Goal: Contribute content

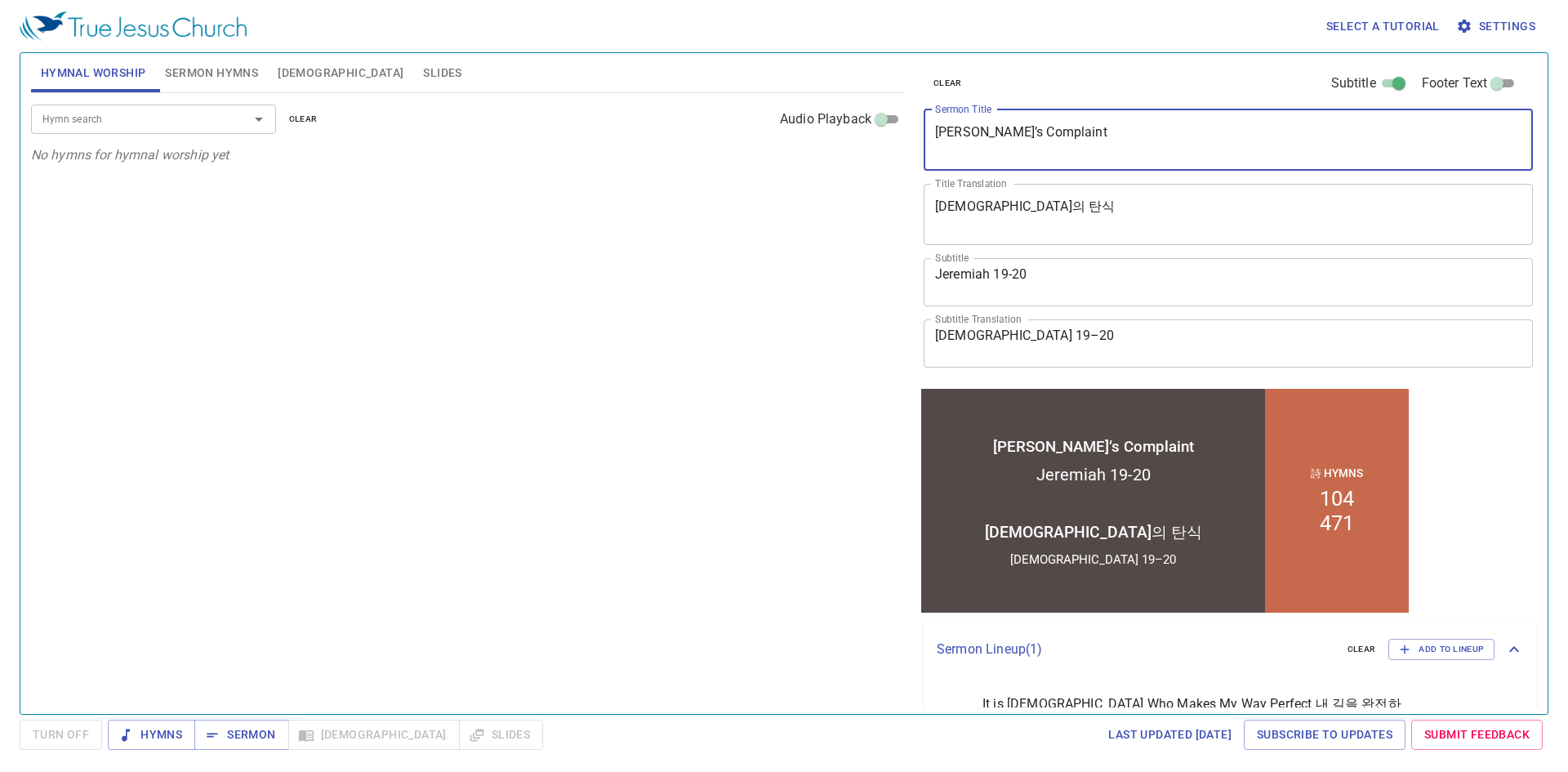
drag, startPoint x: 1093, startPoint y: 138, endPoint x: 566, endPoint y: 138, distance: 527.0
click at [566, 138] on div "Hymnal Worship Sermon Hymns [DEMOGRAPHIC_DATA] Slides Hymn search Hymn search c…" at bounding box center [784, 377] width 1519 height 661
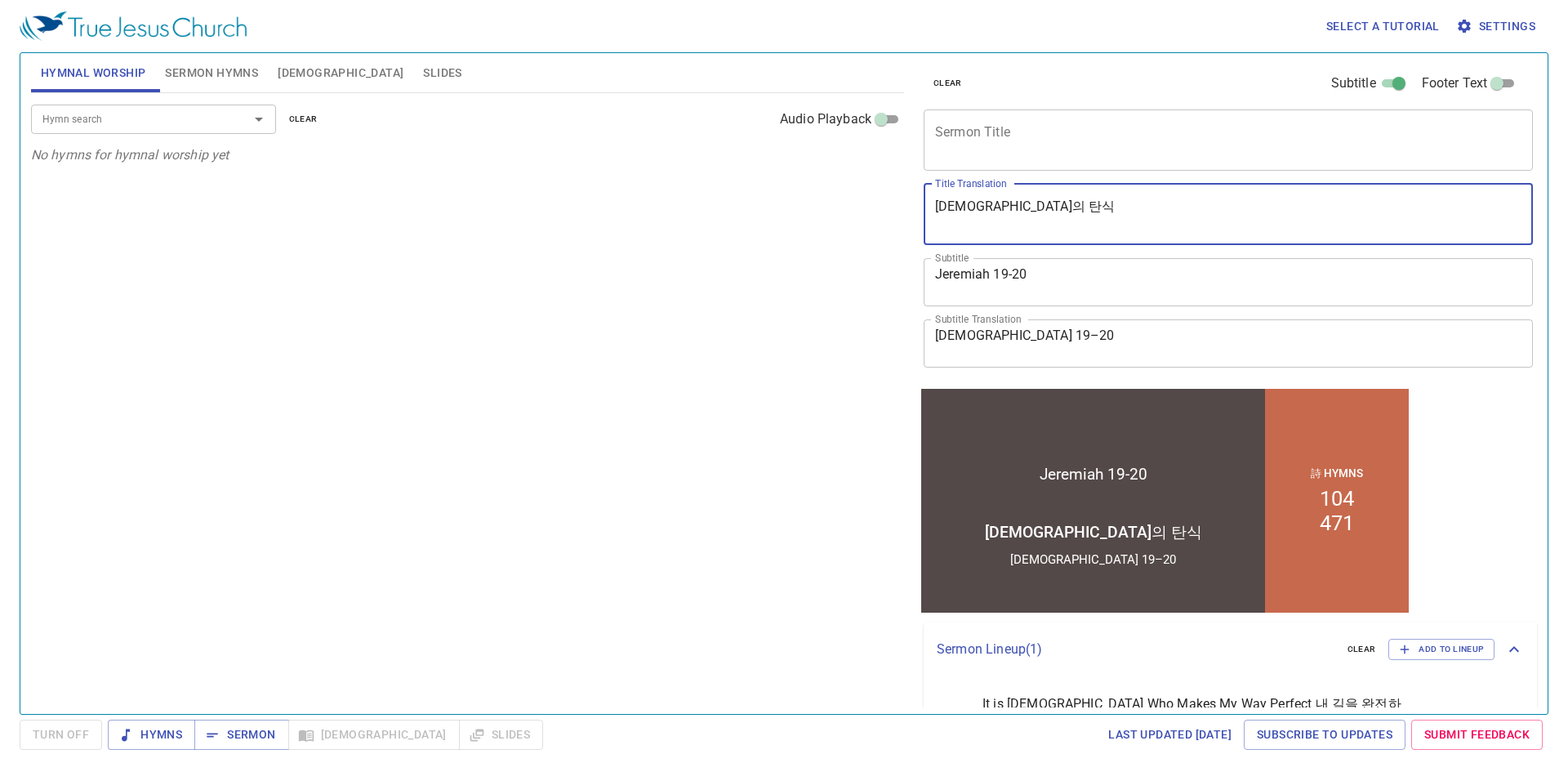
drag, startPoint x: 1047, startPoint y: 209, endPoint x: 608, endPoint y: 210, distance: 439.0
click at [608, 210] on div "Hymnal Worship Sermon Hymns [DEMOGRAPHIC_DATA] Slides Hymn search Hymn search c…" at bounding box center [784, 377] width 1519 height 661
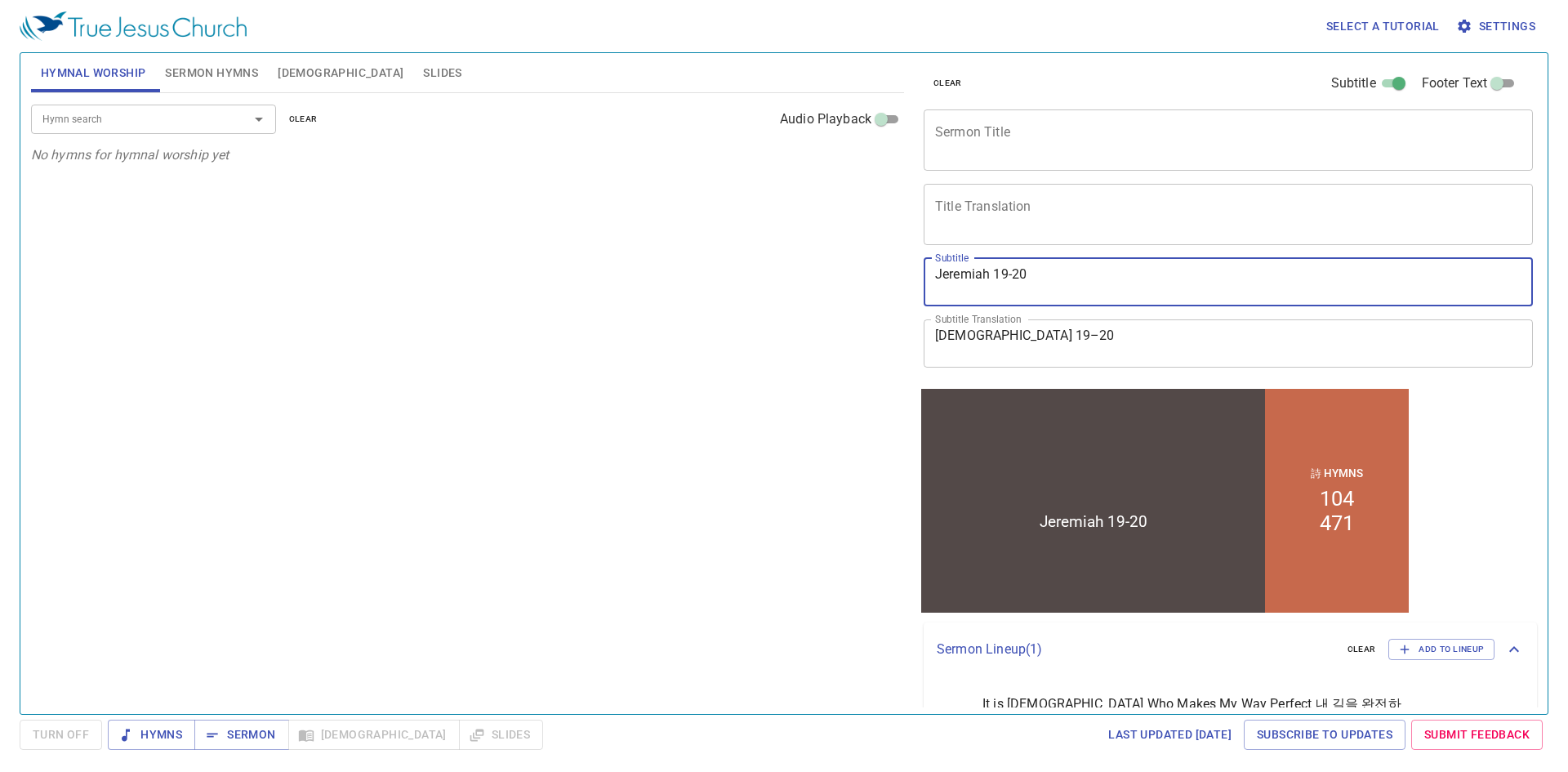
drag, startPoint x: 694, startPoint y: 282, endPoint x: 604, endPoint y: 282, distance: 90.0
click at [604, 282] on div "Hymnal Worship Sermon Hymns [DEMOGRAPHIC_DATA] Slides Hymn search Hymn search c…" at bounding box center [784, 377] width 1519 height 661
drag, startPoint x: 987, startPoint y: 335, endPoint x: 716, endPoint y: 331, distance: 271.0
click at [714, 336] on div "Hymnal Worship Sermon Hymns [DEMOGRAPHIC_DATA] Slides Hymn search Hymn search c…" at bounding box center [784, 377] width 1519 height 661
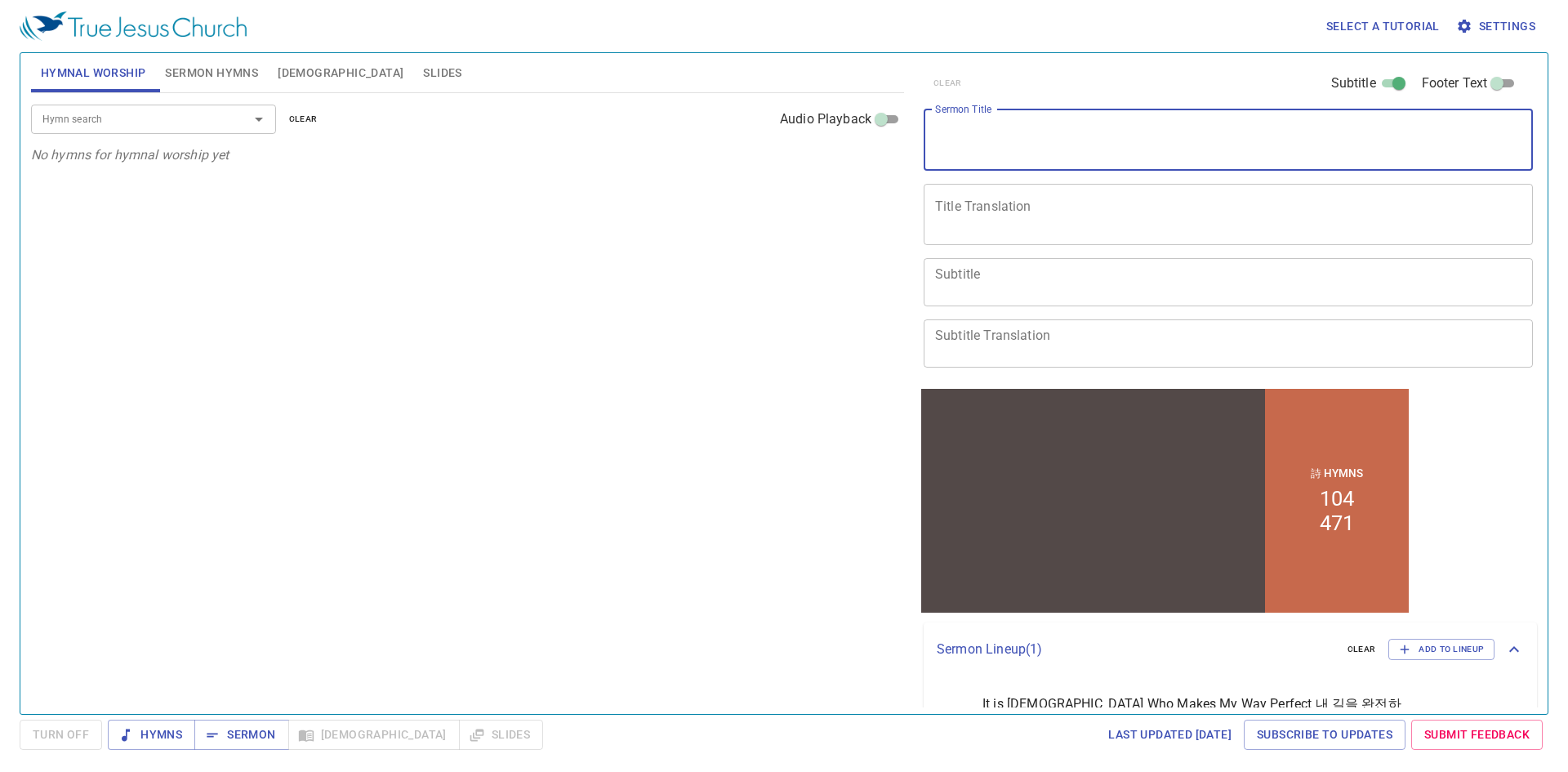
click at [969, 136] on textarea "Sermon Title" at bounding box center [1228, 139] width 587 height 31
paste textarea "[DEMOGRAPHIC_DATA] and Believers 전도와 [DEMOGRAPHIC_DATA]"
type textarea "[DEMOGRAPHIC_DATA] and Believers"
click at [932, 201] on div "x Title Translation" at bounding box center [1228, 214] width 610 height 61
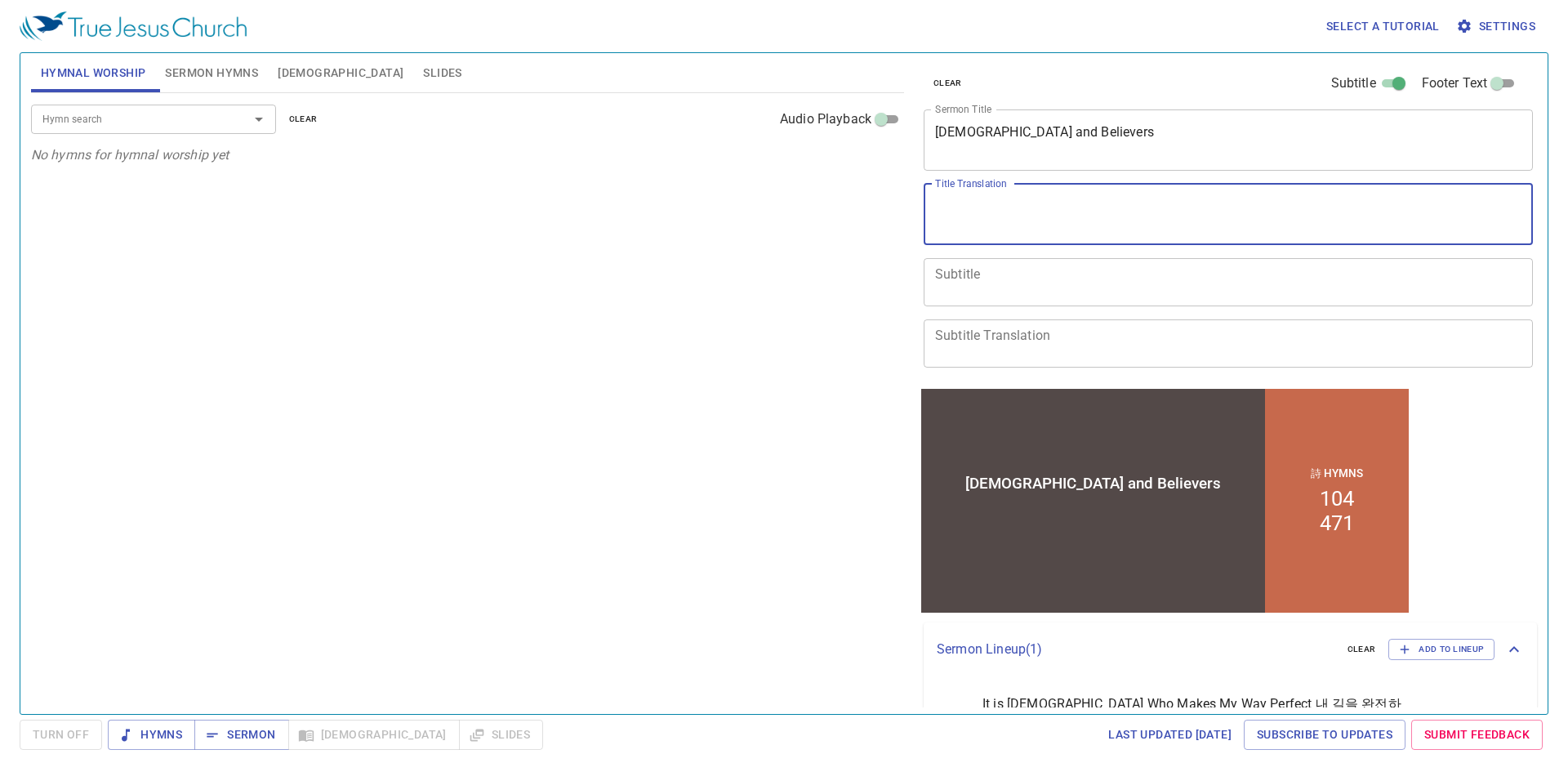
paste textarea "[DEMOGRAPHIC_DATA] and Believers 전도와 [DEMOGRAPHIC_DATA]"
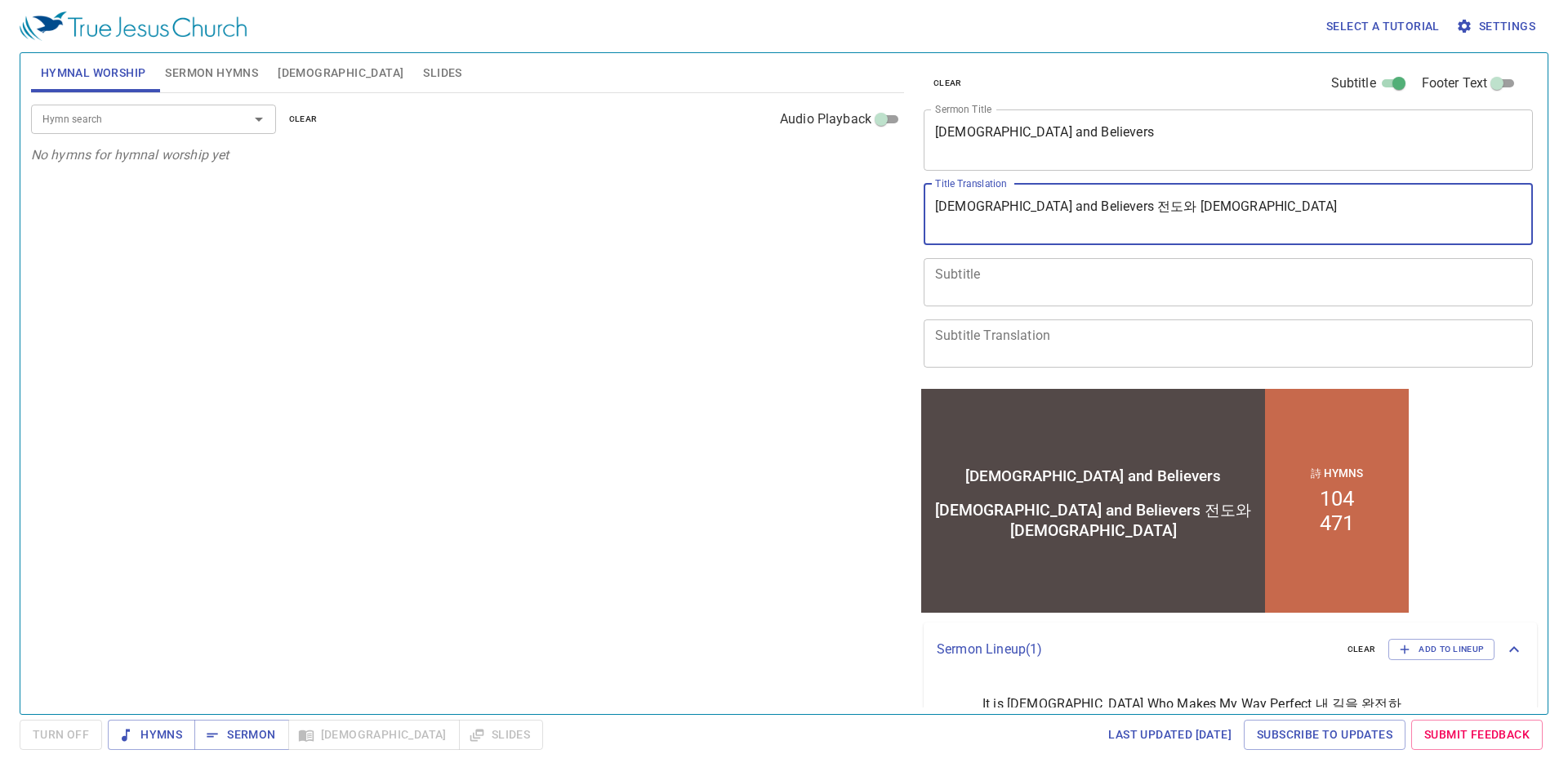
click at [1090, 205] on textarea "[DEMOGRAPHIC_DATA] and Believers 전도와 [DEMOGRAPHIC_DATA]" at bounding box center [1228, 213] width 587 height 31
type textarea "전도와 [DEMOGRAPHIC_DATA]"
click at [527, 357] on div "Hymn search Hymn search clear Audio Playback No hymns for hymnal worship yet" at bounding box center [467, 396] width 873 height 607
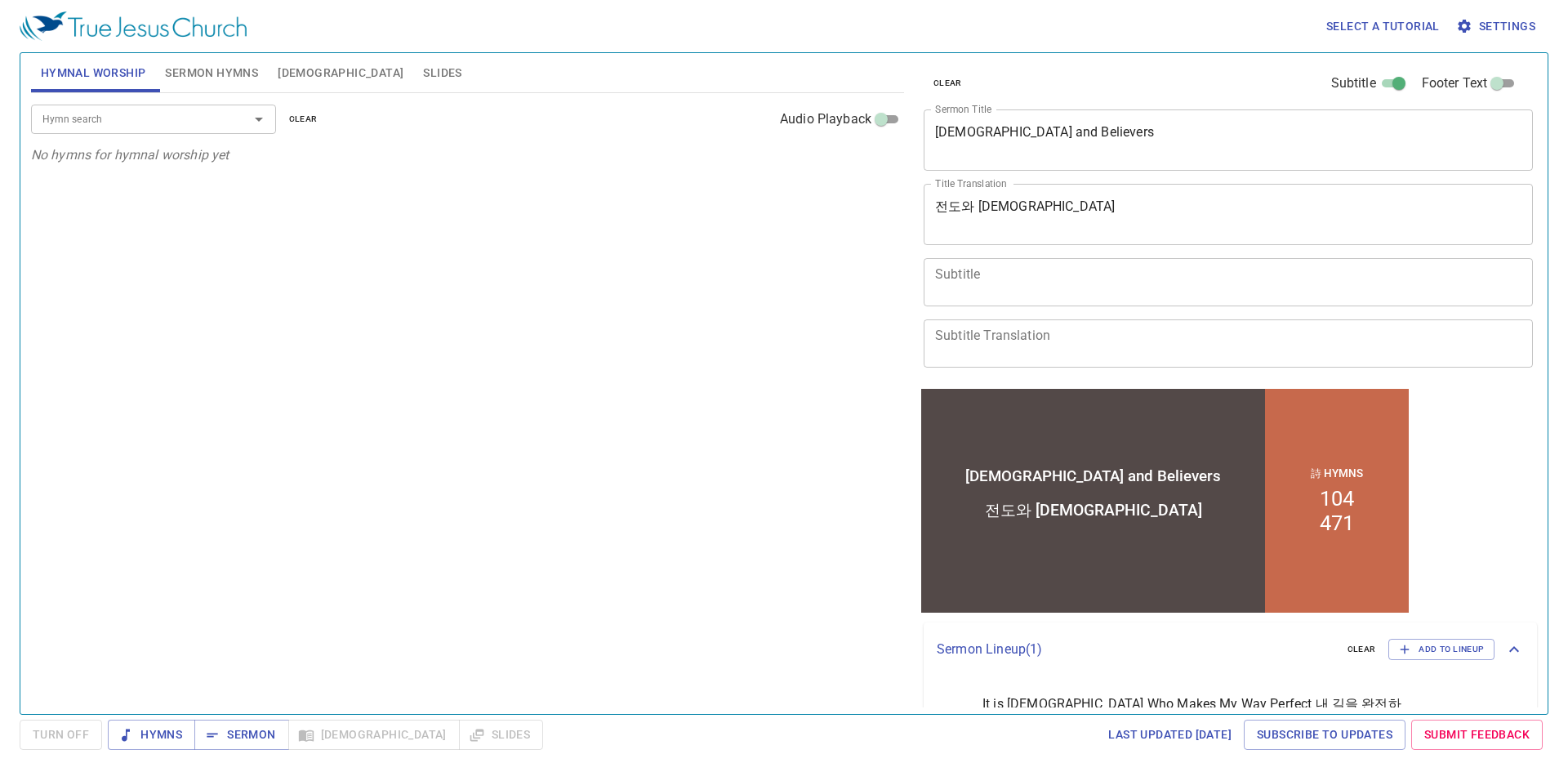
click at [208, 73] on span "Sermon Hymns" at bounding box center [212, 73] width 93 height 20
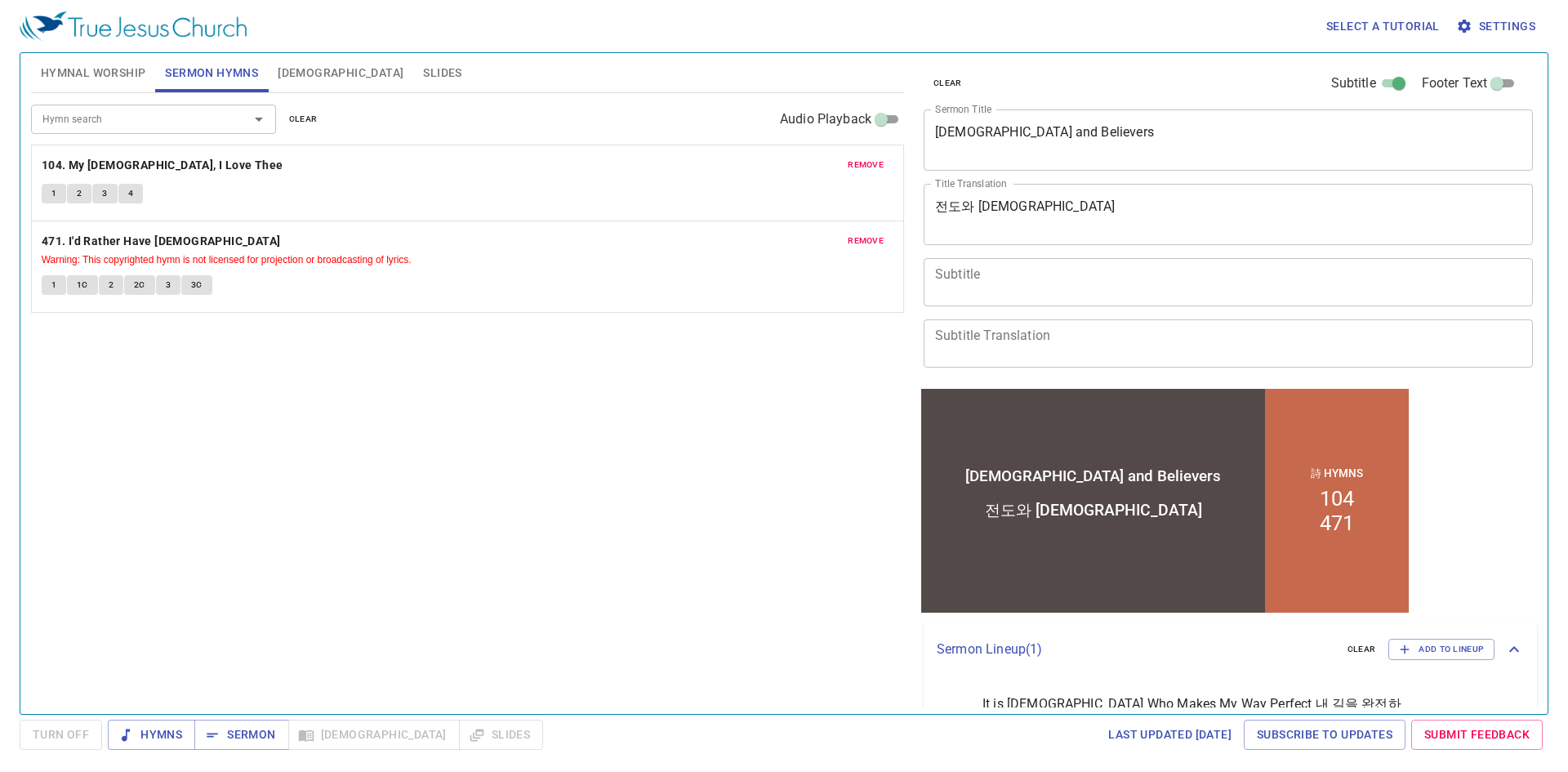
click at [860, 157] on span "remove" at bounding box center [865, 164] width 36 height 15
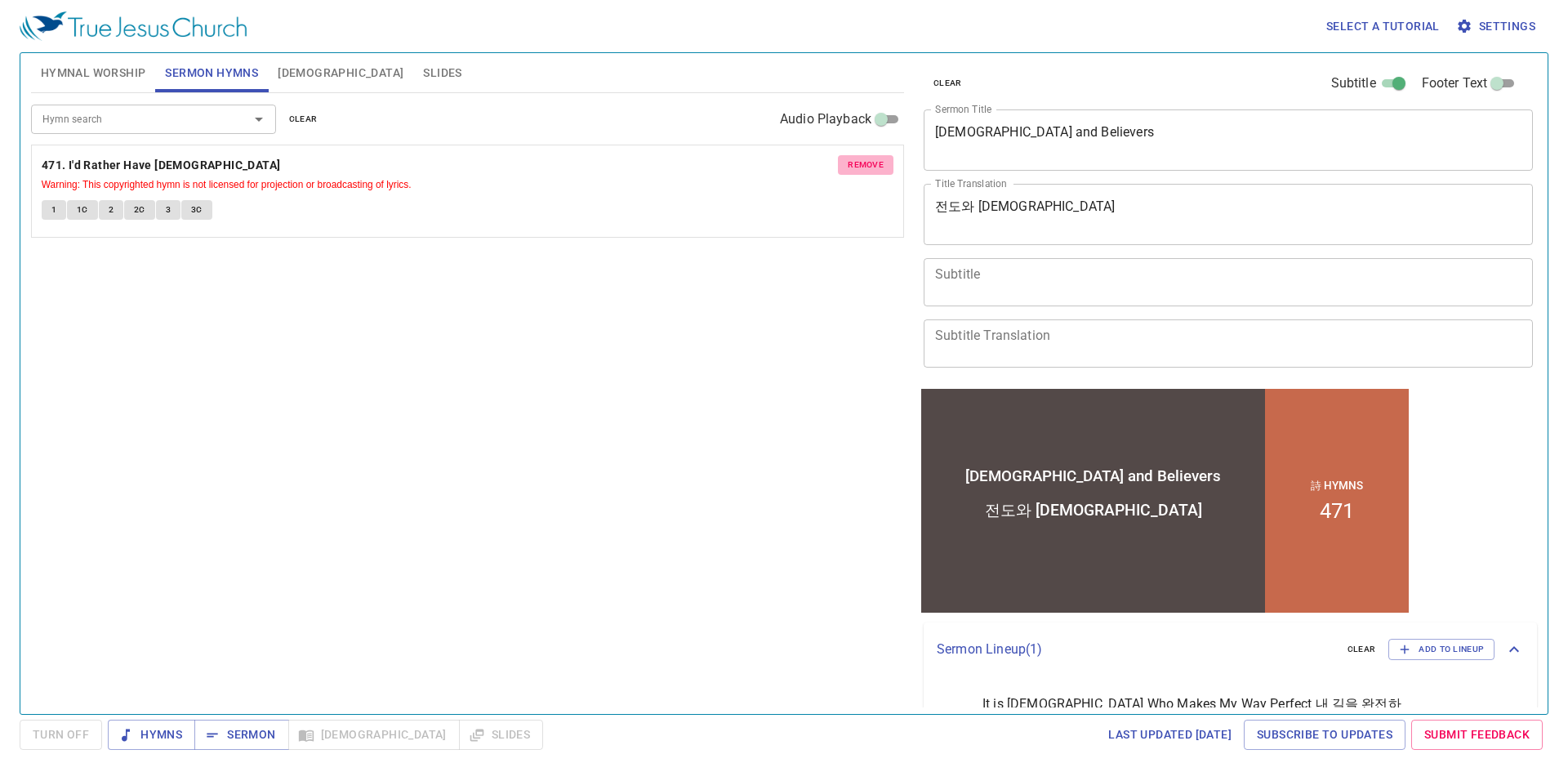
click at [854, 161] on span "remove" at bounding box center [865, 164] width 36 height 15
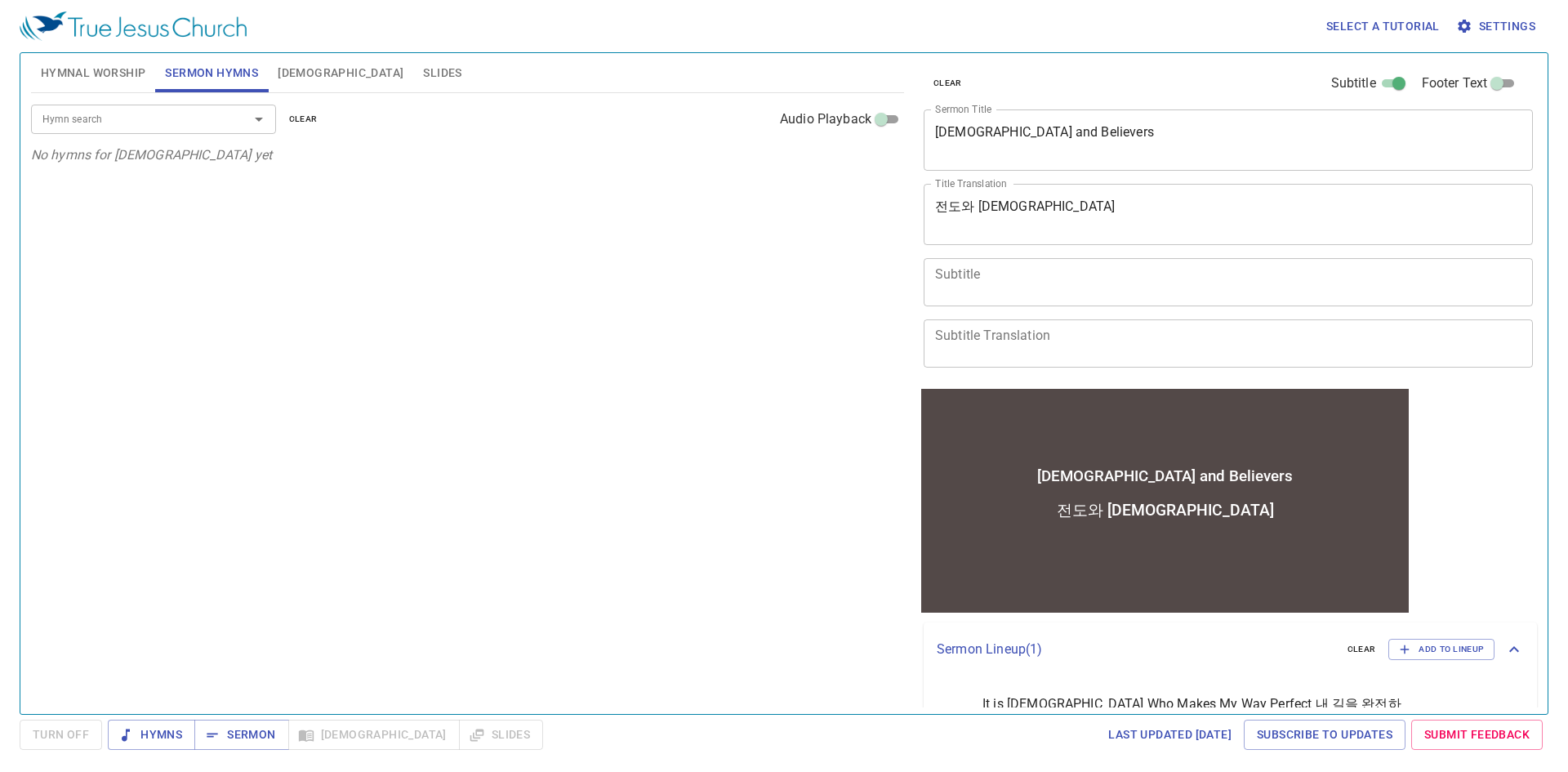
click at [92, 120] on input "Hymn search" at bounding box center [129, 118] width 187 height 18
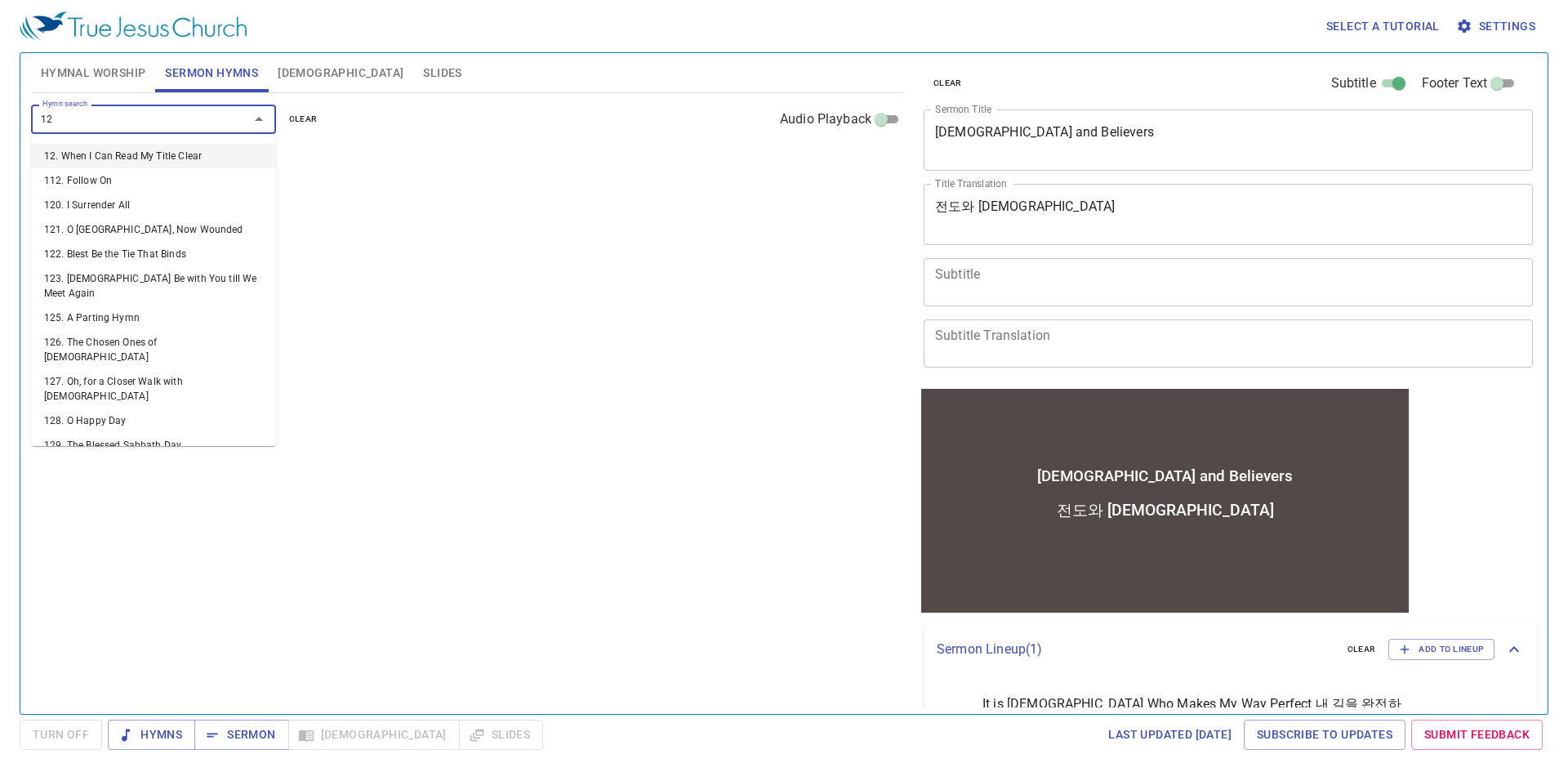
type input "129"
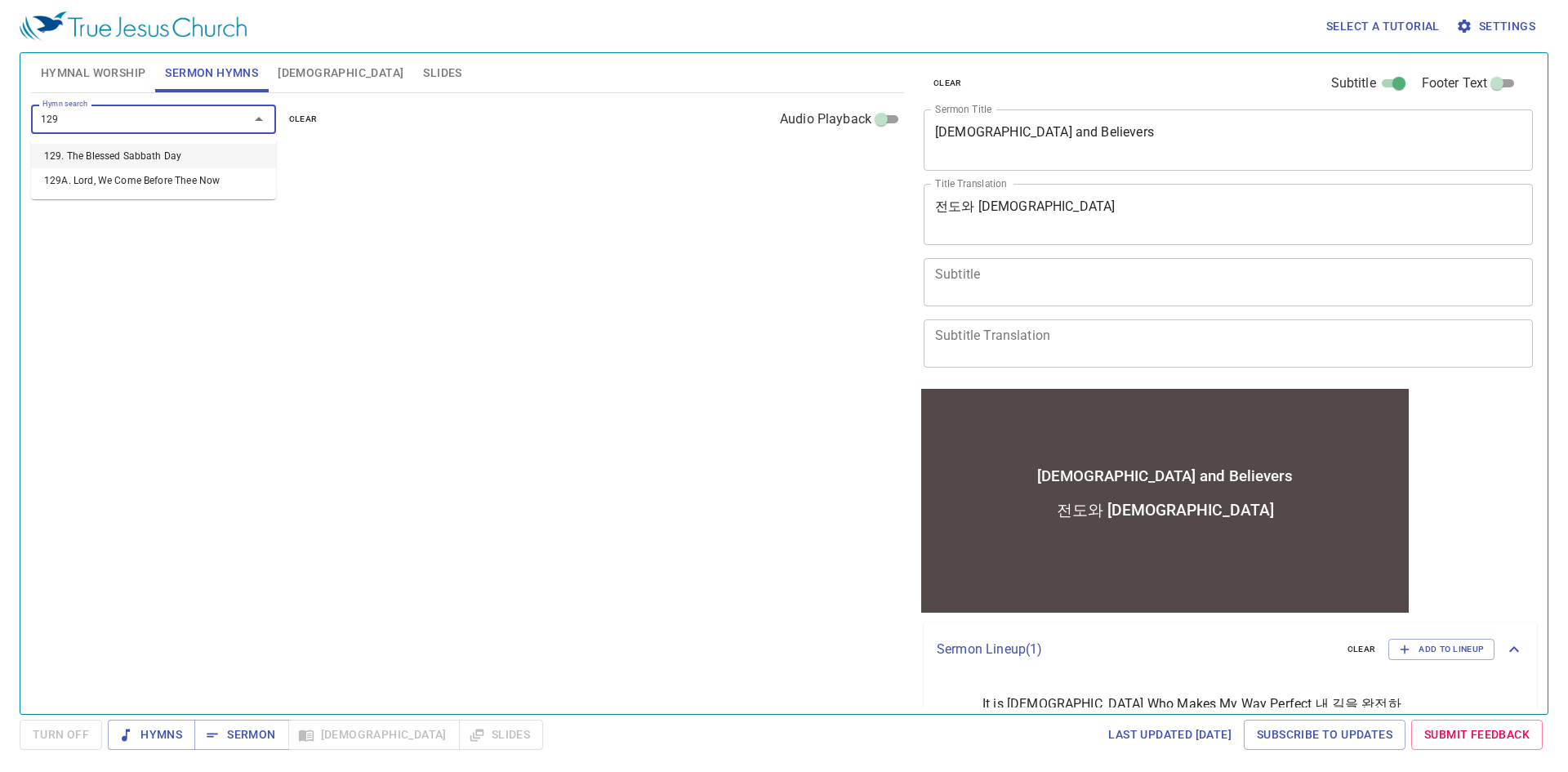
click at [155, 159] on li "129. The Blessed Sabbath Day" at bounding box center [153, 156] width 245 height 24
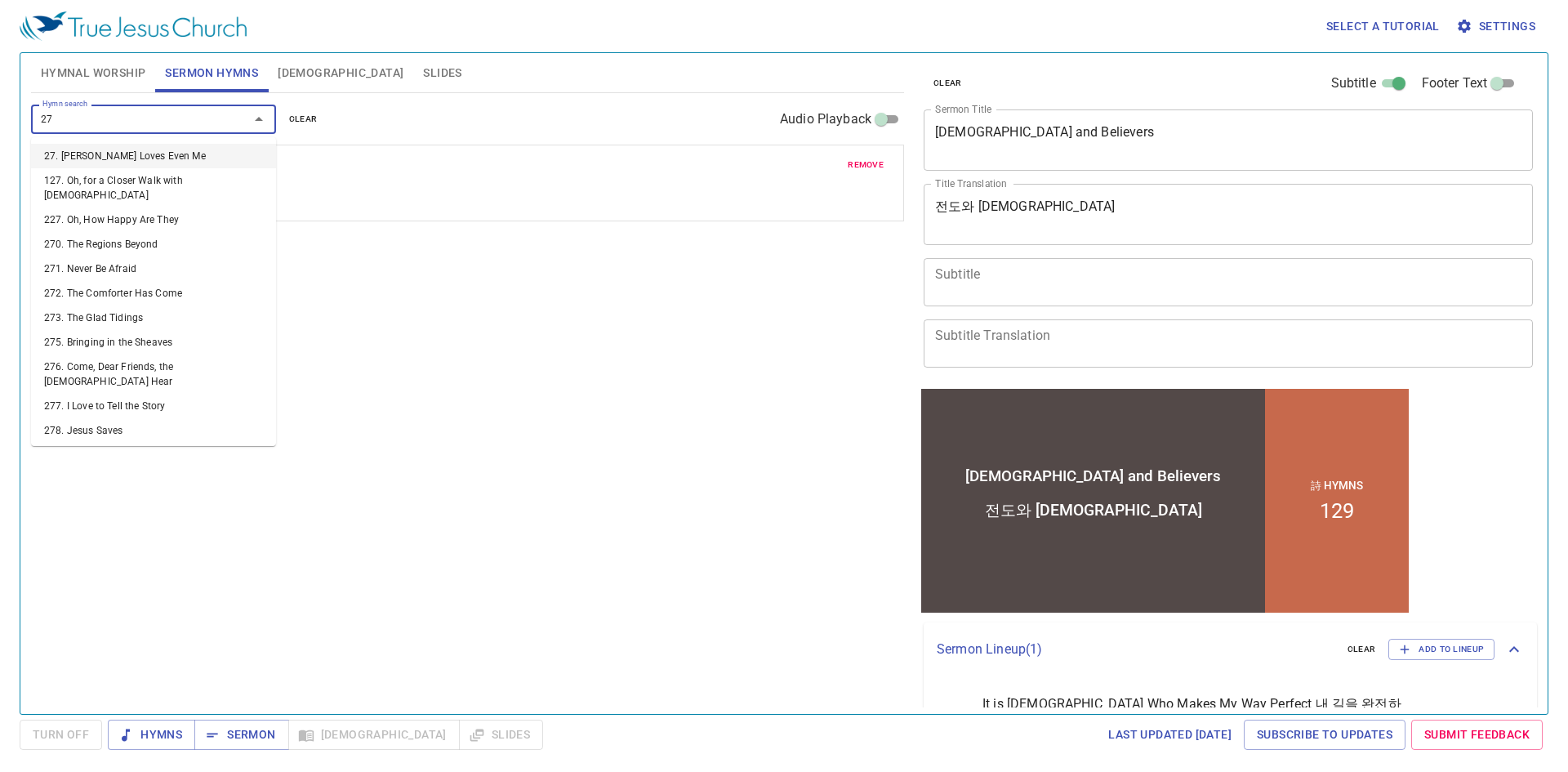
type input "270"
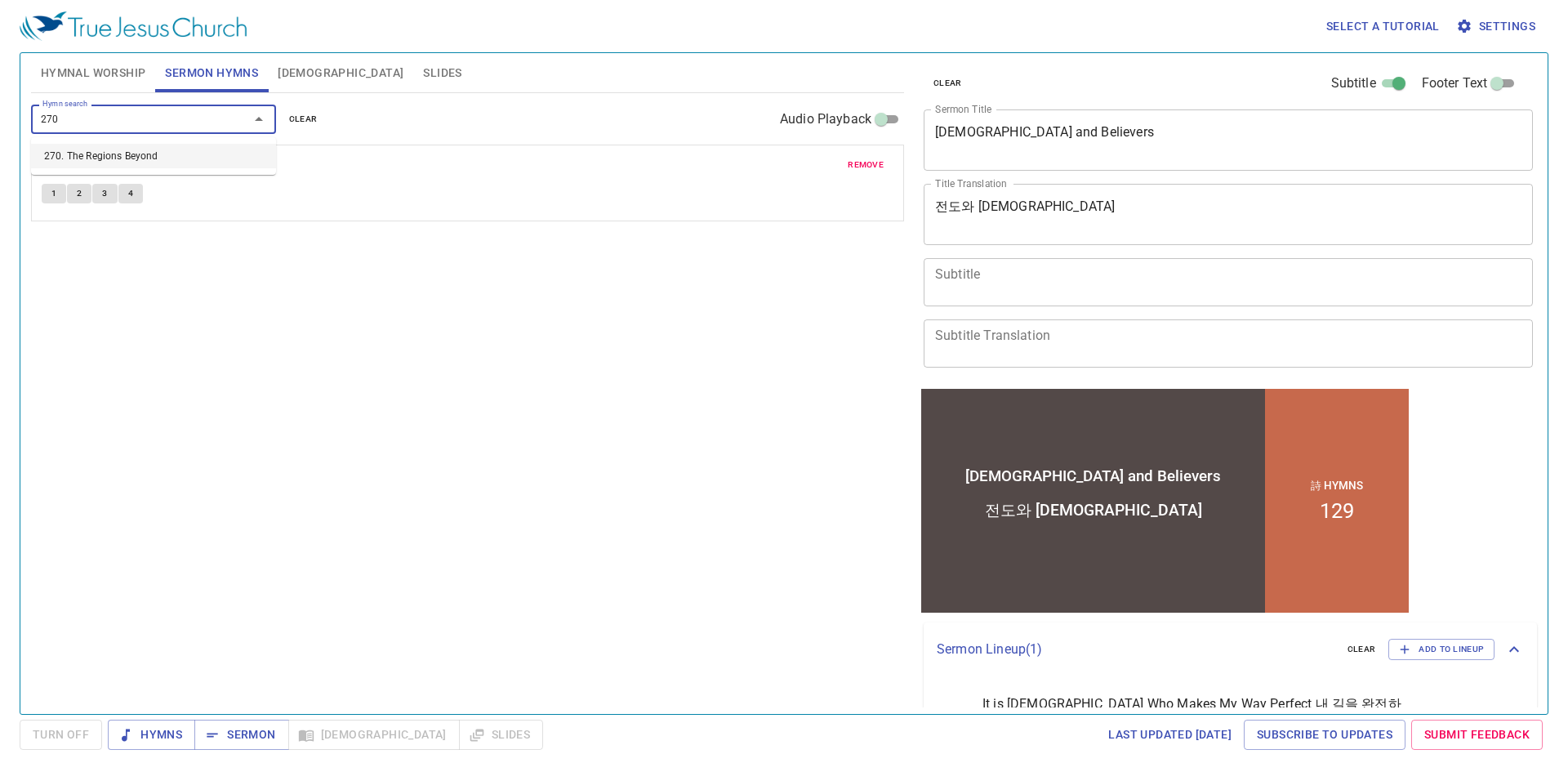
click at [118, 160] on li "270. The Regions Beyond" at bounding box center [153, 156] width 245 height 24
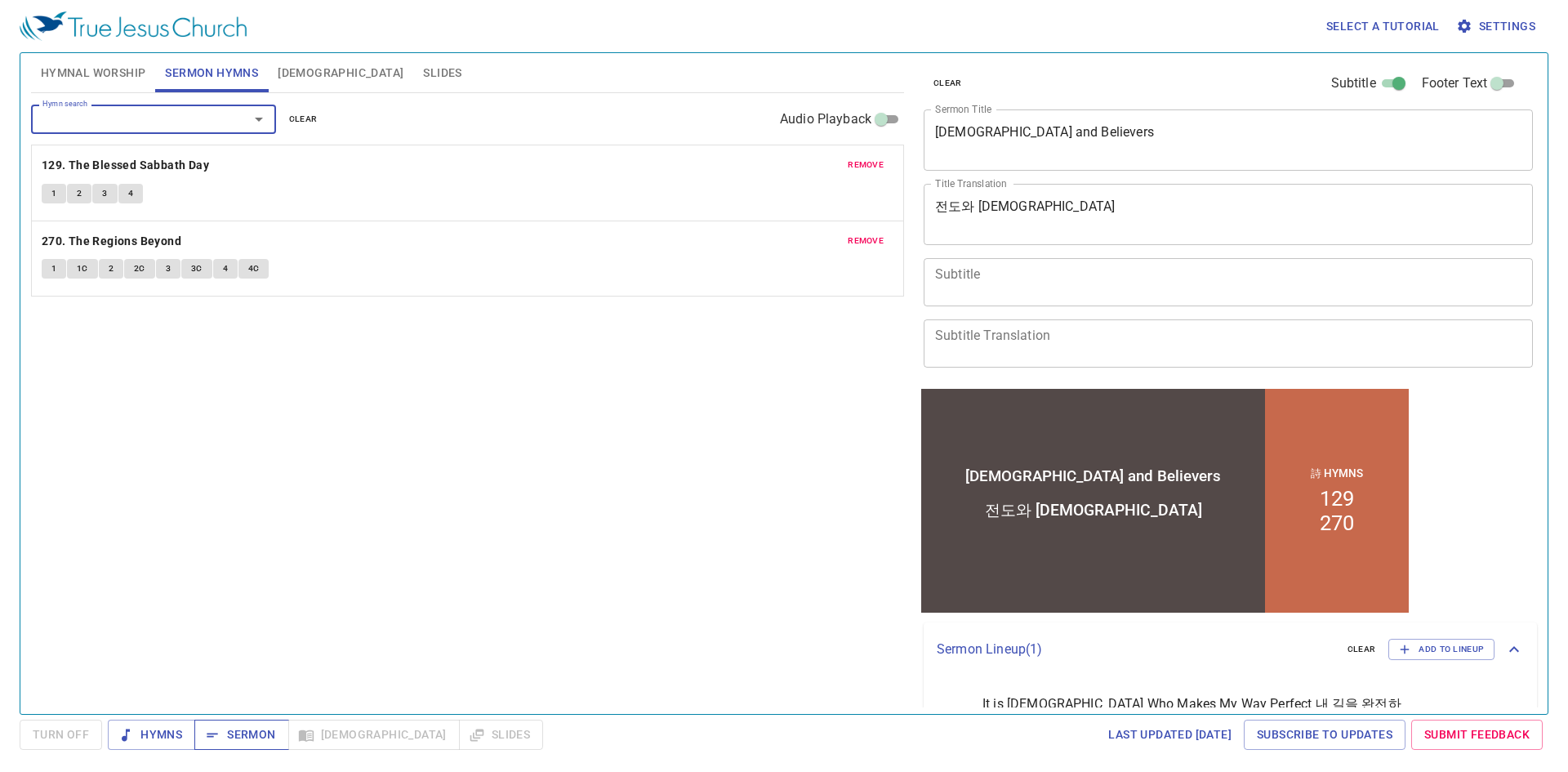
click at [246, 736] on span "Sermon" at bounding box center [241, 734] width 68 height 20
